Goal: Task Accomplishment & Management: Manage account settings

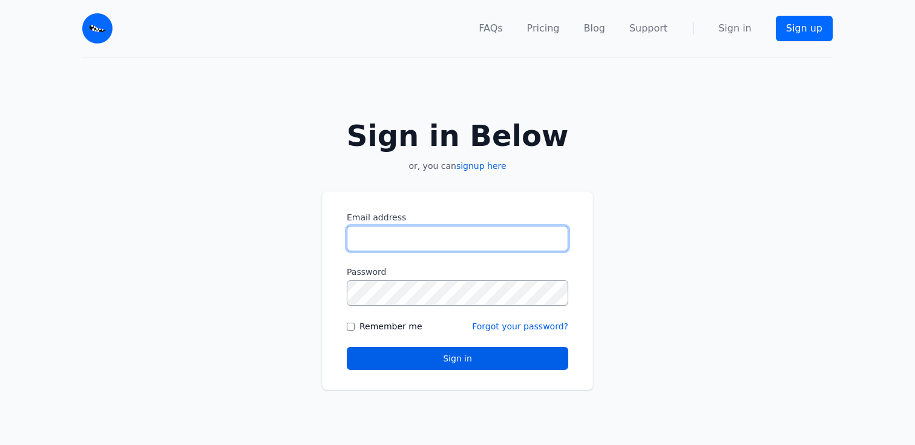
click at [471, 231] on input "Email address" at bounding box center [457, 238] width 221 height 25
type input "**********"
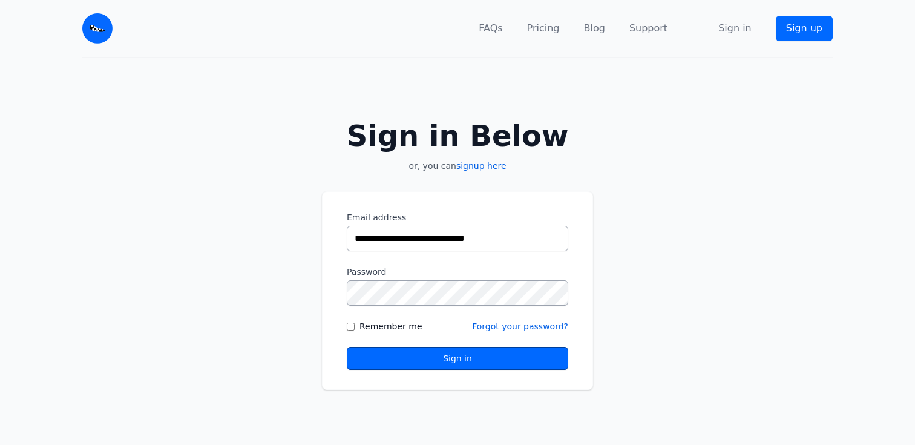
click at [453, 356] on button "Sign in" at bounding box center [457, 358] width 221 height 23
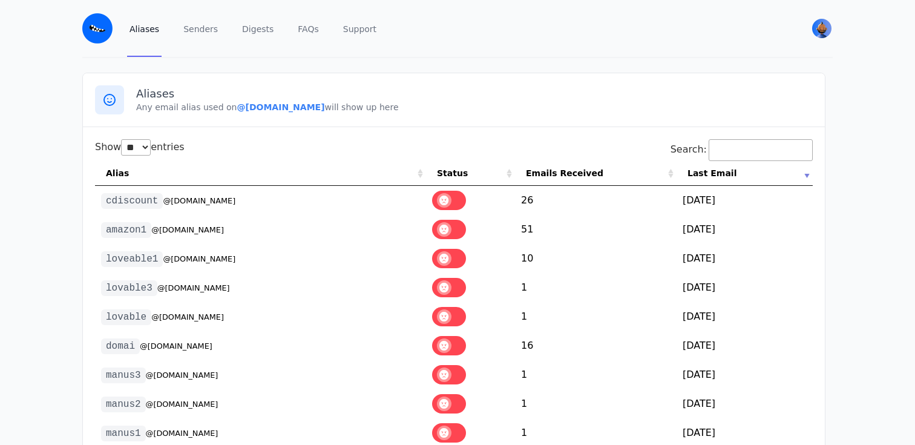
select select "**"
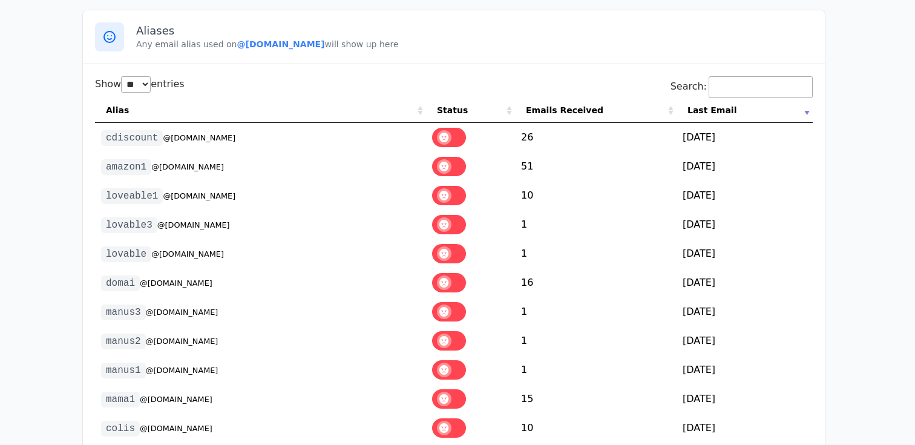
scroll to position [91, 0]
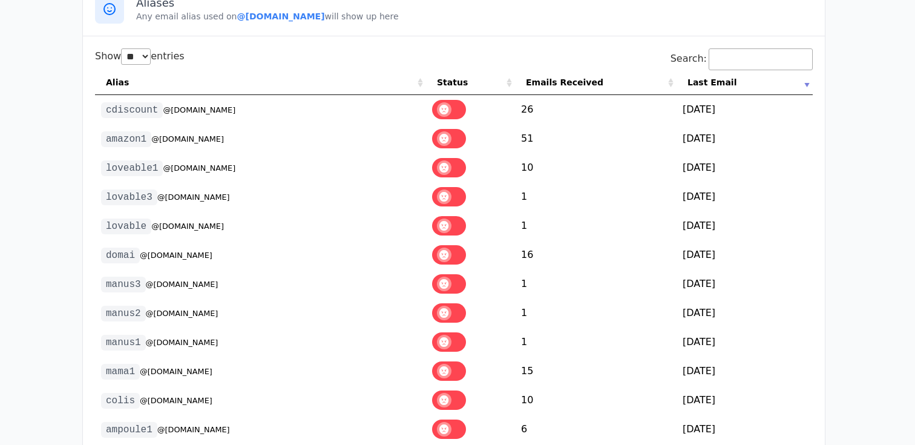
click at [446, 142] on label at bounding box center [449, 138] width 34 height 19
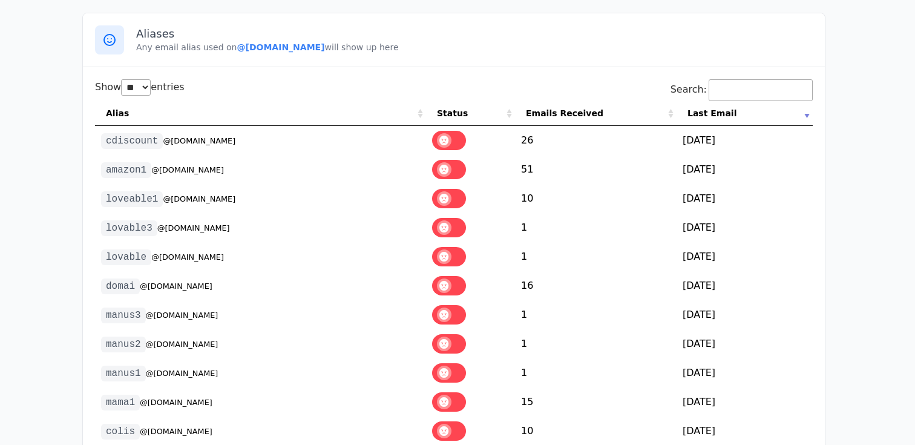
scroll to position [0, 0]
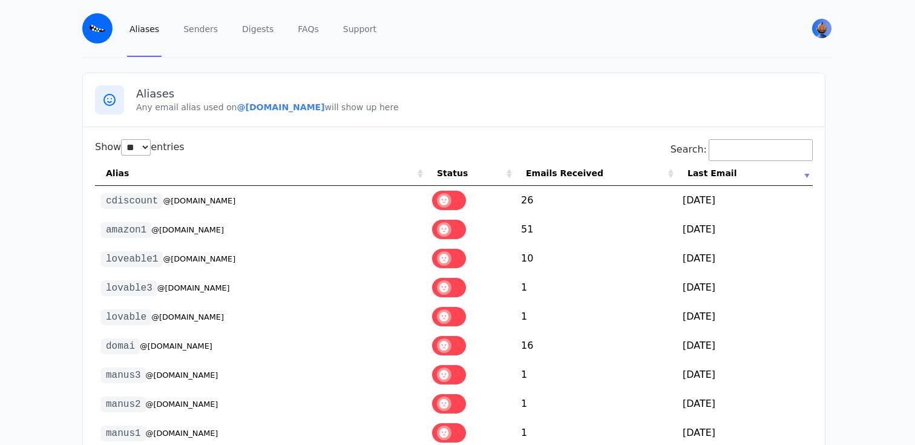
click at [219, 33] on div "Aliases Senders Digests FAQs Support" at bounding box center [458, 28] width 662 height 57
click at [209, 31] on link "Senders" at bounding box center [200, 28] width 39 height 57
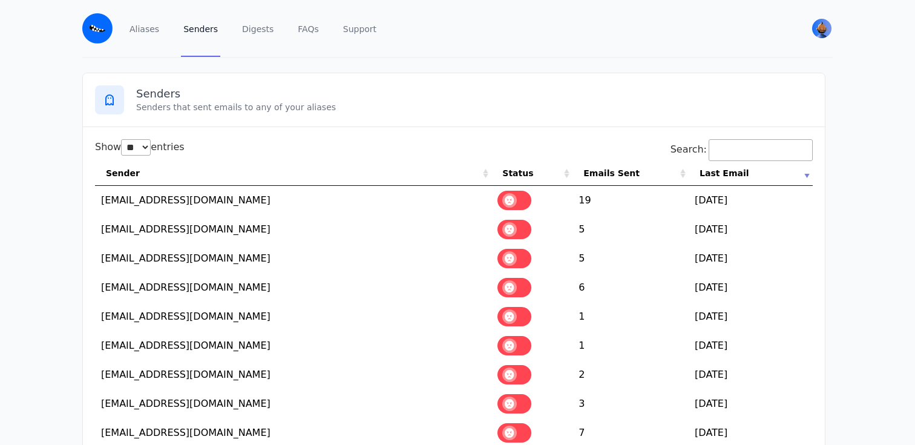
select select "**"
click at [512, 209] on label at bounding box center [514, 200] width 34 height 19
click at [512, 289] on label at bounding box center [514, 287] width 34 height 19
click at [515, 319] on span at bounding box center [509, 316] width 15 height 15
click at [517, 232] on span at bounding box center [509, 229] width 15 height 15
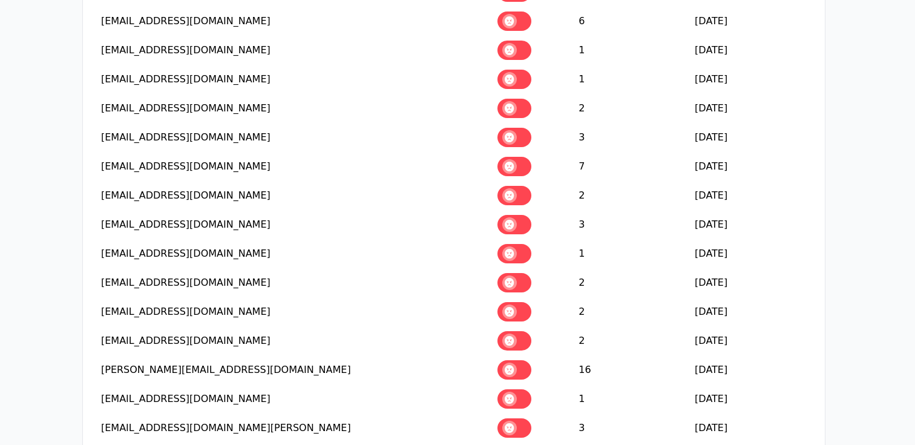
scroll to position [267, 0]
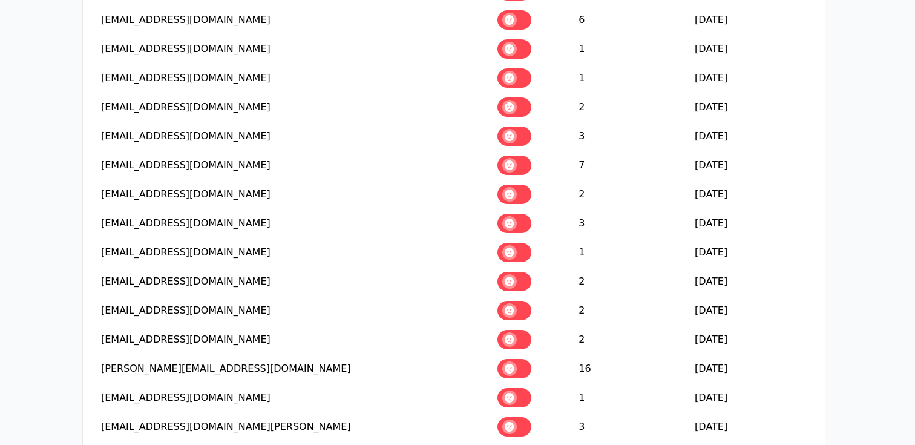
click at [513, 255] on label at bounding box center [514, 252] width 34 height 19
